Goal: Check status

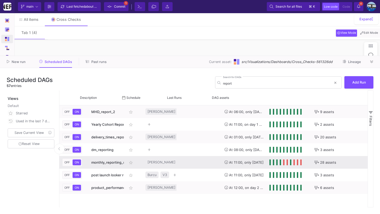
scroll to position [0, 102]
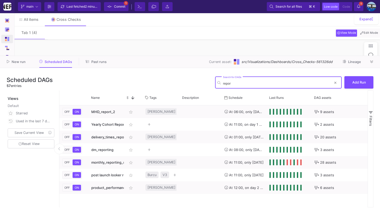
type input "report"
click at [373, 62] on button at bounding box center [372, 62] width 8 height 8
